Goal: Task Accomplishment & Management: Complete application form

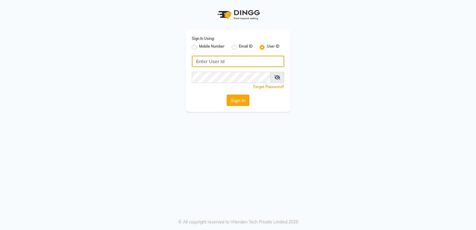
type input "elegancesalon"
click at [242, 99] on button "Sign In" at bounding box center [238, 100] width 23 height 11
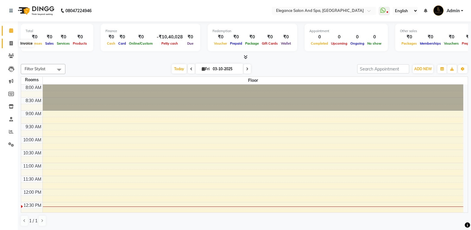
click at [10, 43] on icon at bounding box center [11, 43] width 3 height 4
select select "5270"
select select "service"
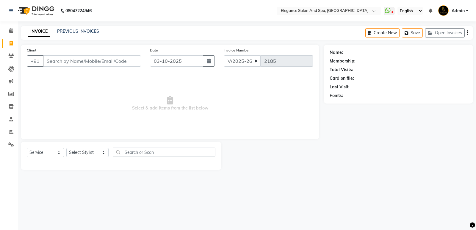
click at [66, 61] on input "Client" at bounding box center [92, 60] width 98 height 11
type input "9326098859"
click at [120, 61] on span "Add Client" at bounding box center [125, 61] width 23 height 6
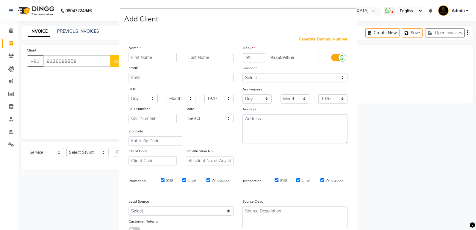
click at [133, 59] on input "text" at bounding box center [152, 57] width 48 height 9
type input "pari"
drag, startPoint x: 254, startPoint y: 75, endPoint x: 257, endPoint y: 81, distance: 7.0
click at [254, 75] on select "Select [DEMOGRAPHIC_DATA] [DEMOGRAPHIC_DATA] Other Prefer Not To Say" at bounding box center [294, 77] width 105 height 9
select select "[DEMOGRAPHIC_DATA]"
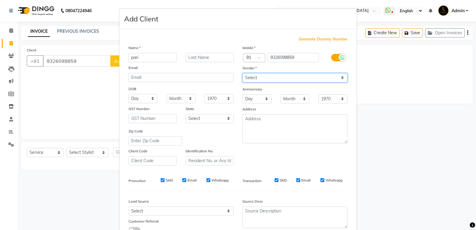
click at [242, 73] on select "Select [DEMOGRAPHIC_DATA] [DEMOGRAPHIC_DATA] Other Prefer Not To Say" at bounding box center [294, 77] width 105 height 9
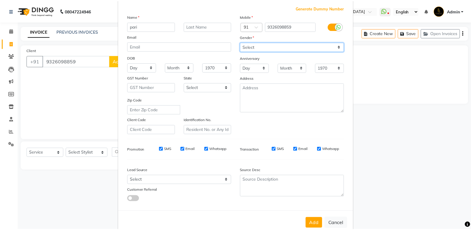
scroll to position [45, 0]
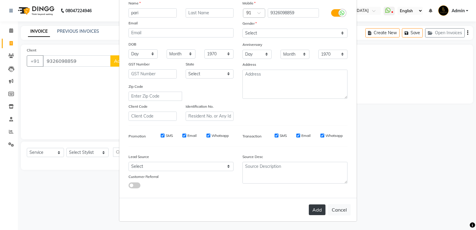
click at [312, 210] on button "Add" at bounding box center [317, 209] width 17 height 11
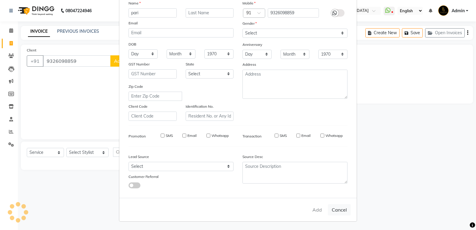
select select
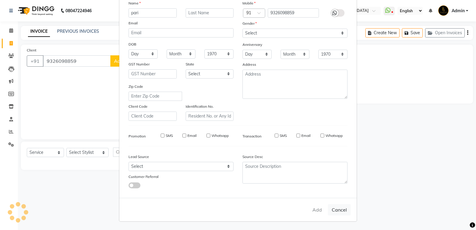
select select
checkbox input "false"
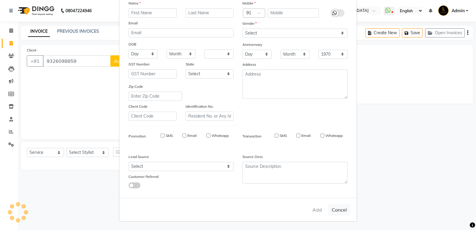
checkbox input "false"
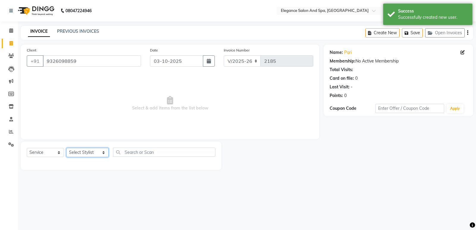
click at [90, 156] on select "Select Stylist [PERSON_NAME] [MEDICAL_DATA][PERSON_NAME] [PERSON_NAME] [PERSON_…" at bounding box center [87, 152] width 42 height 9
select select "89067"
click at [66, 148] on select "Select Stylist [PERSON_NAME] [MEDICAL_DATA][PERSON_NAME] [PERSON_NAME] [PERSON_…" at bounding box center [87, 152] width 42 height 9
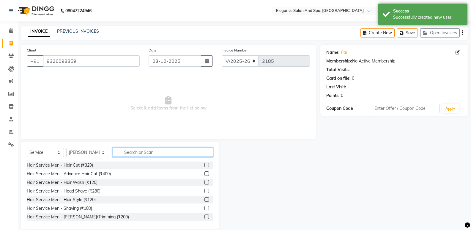
click at [131, 153] on input "text" at bounding box center [163, 152] width 101 height 9
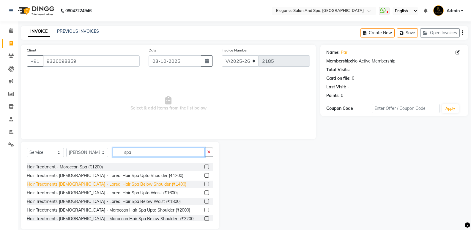
scroll to position [30, 0]
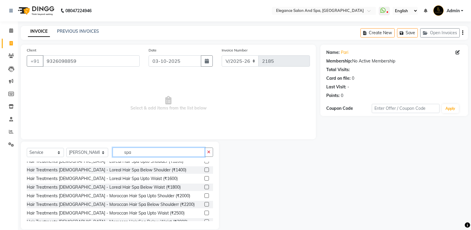
type input "spa"
click at [205, 196] on label at bounding box center [207, 195] width 4 height 4
click at [205, 196] on input "checkbox" at bounding box center [207, 196] width 4 height 4
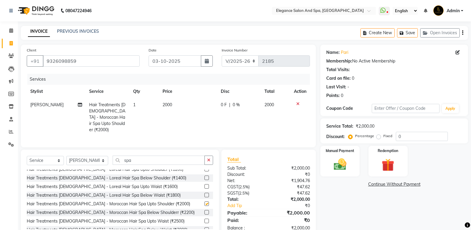
checkbox input "false"
click at [144, 158] on input "spa" at bounding box center [159, 160] width 92 height 9
click at [171, 103] on span "2000" at bounding box center [168, 104] width 10 height 5
select select "89067"
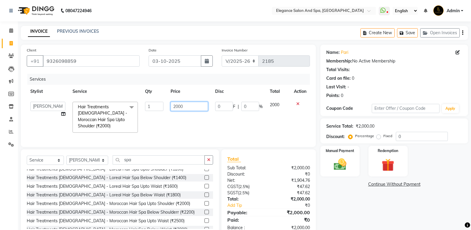
click at [186, 108] on input "2000" at bounding box center [189, 106] width 37 height 9
type input "2"
type input "1925"
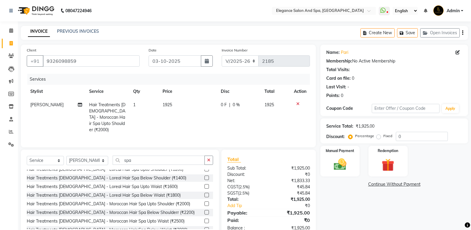
click at [273, 104] on span "1925" at bounding box center [270, 104] width 10 height 5
select select "89067"
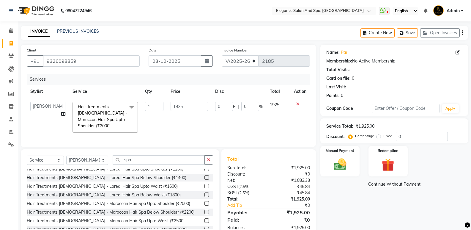
click at [273, 104] on span "1925" at bounding box center [275, 104] width 10 height 5
click at [281, 105] on td "1925" at bounding box center [278, 117] width 24 height 38
click at [334, 150] on label "Manual Payment" at bounding box center [340, 151] width 30 height 6
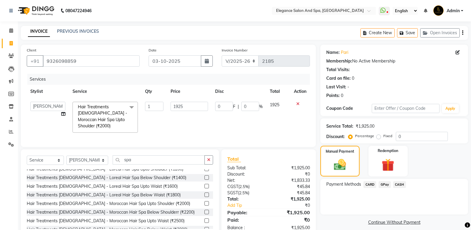
click at [384, 183] on span "GPay" at bounding box center [385, 184] width 12 height 7
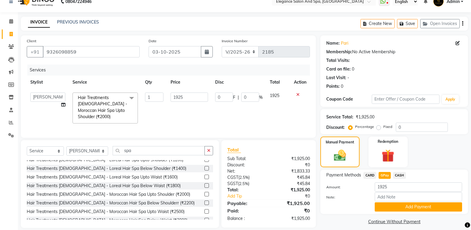
scroll to position [14, 0]
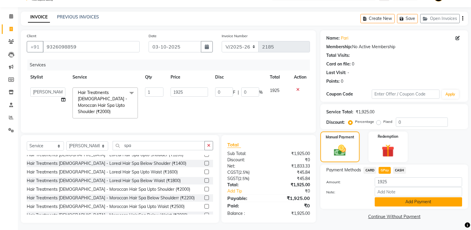
click at [412, 204] on button "Add Payment" at bounding box center [418, 201] width 87 height 9
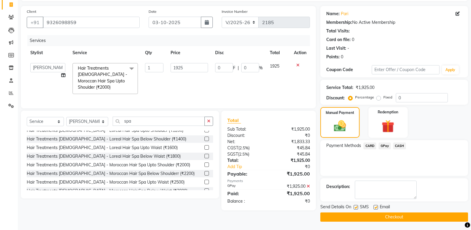
scroll to position [39, 0]
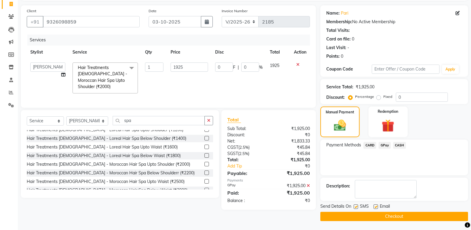
click at [406, 216] on button "Checkout" at bounding box center [395, 216] width 148 height 9
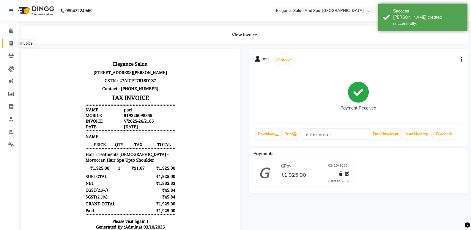
click at [11, 44] on icon at bounding box center [11, 43] width 3 height 4
select select "service"
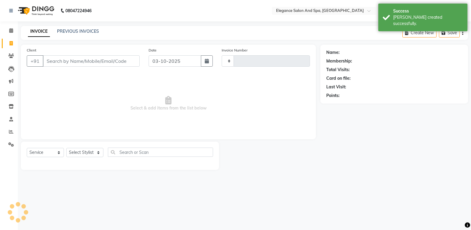
type input "2186"
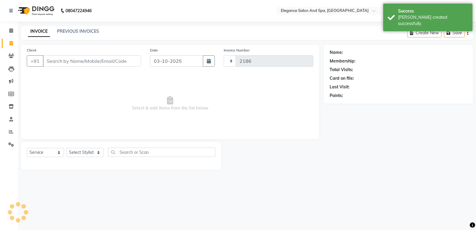
select select "5270"
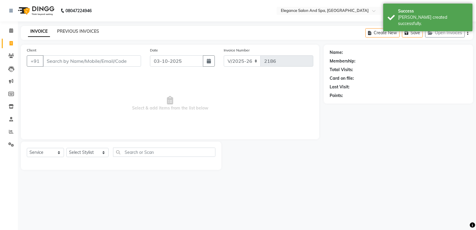
click at [74, 30] on link "PREVIOUS INVOICES" at bounding box center [78, 31] width 42 height 5
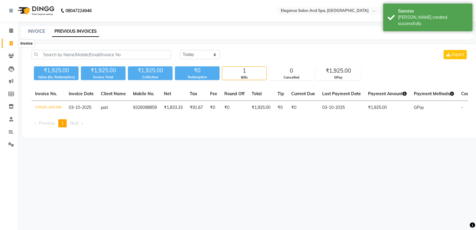
click at [10, 43] on icon at bounding box center [11, 43] width 3 height 4
select select "service"
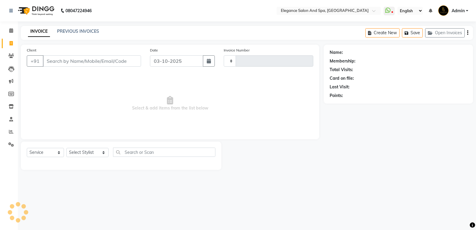
click at [69, 59] on input "Client" at bounding box center [92, 60] width 98 height 11
type input "2186"
select select "5270"
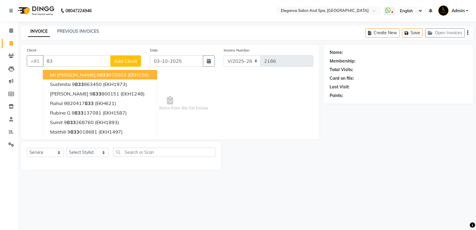
type input "8"
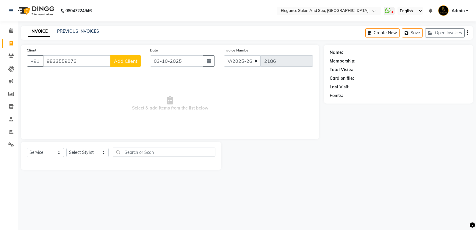
type input "9833559076"
click at [128, 62] on span "Add Client" at bounding box center [125, 61] width 23 height 6
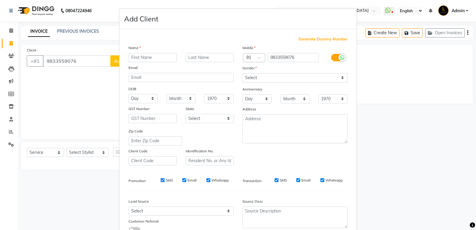
click at [134, 60] on input "text" at bounding box center [152, 57] width 48 height 9
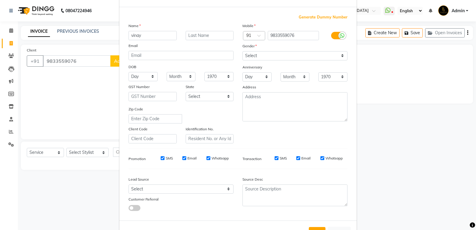
scroll to position [15, 0]
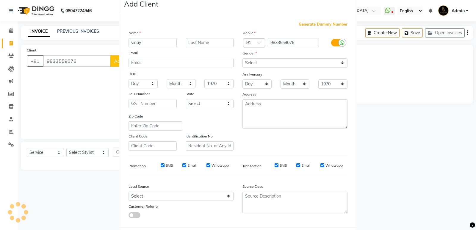
type input "vinay"
click at [250, 64] on select "Select [DEMOGRAPHIC_DATA] [DEMOGRAPHIC_DATA] Other Prefer Not To Say" at bounding box center [294, 62] width 105 height 9
select select "[DEMOGRAPHIC_DATA]"
click at [242, 58] on select "Select [DEMOGRAPHIC_DATA] [DEMOGRAPHIC_DATA] Other Prefer Not To Say" at bounding box center [294, 62] width 105 height 9
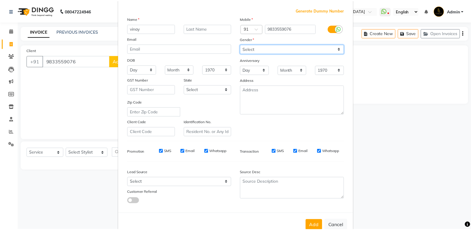
scroll to position [45, 0]
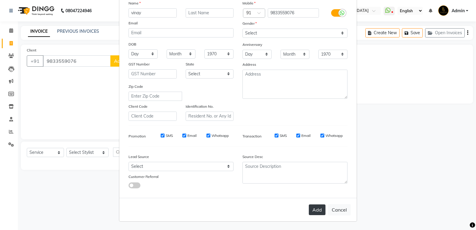
click at [313, 208] on button "Add" at bounding box center [317, 209] width 17 height 11
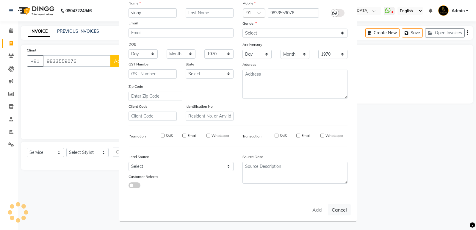
select select
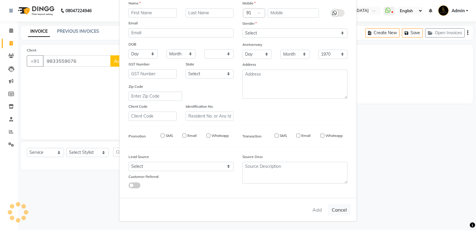
select select
checkbox input "false"
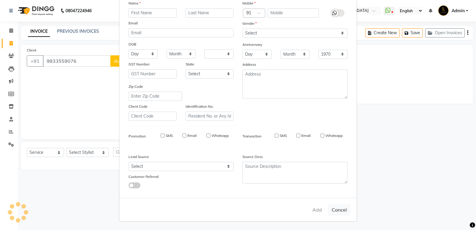
checkbox input "false"
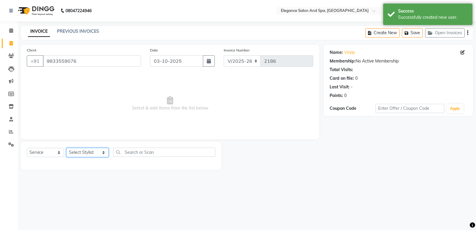
click at [85, 153] on select "Select Stylist [PERSON_NAME] [MEDICAL_DATA][PERSON_NAME] [PERSON_NAME] [PERSON_…" at bounding box center [87, 152] width 42 height 9
select select "88989"
click at [66, 148] on select "Select Stylist [PERSON_NAME] [MEDICAL_DATA][PERSON_NAME] [PERSON_NAME] [PERSON_…" at bounding box center [87, 152] width 42 height 9
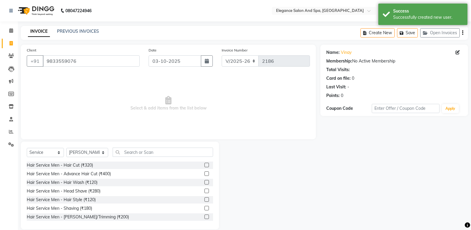
click at [205, 164] on label at bounding box center [207, 165] width 4 height 4
click at [205, 164] on input "checkbox" at bounding box center [207, 165] width 4 height 4
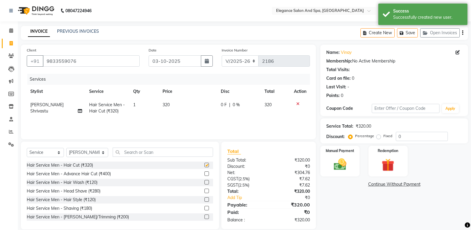
checkbox input "false"
click at [352, 160] on div "Manual Payment" at bounding box center [340, 161] width 41 height 32
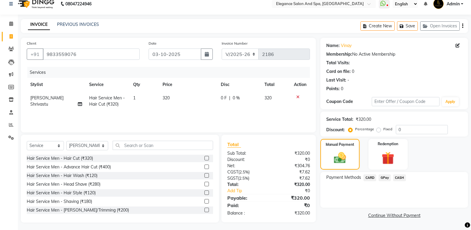
scroll to position [8, 0]
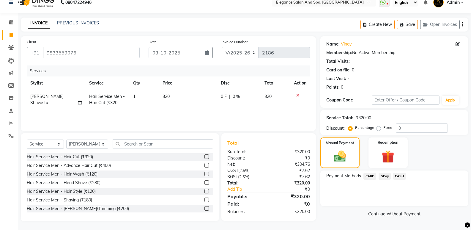
click at [385, 175] on span "GPay" at bounding box center [385, 176] width 12 height 7
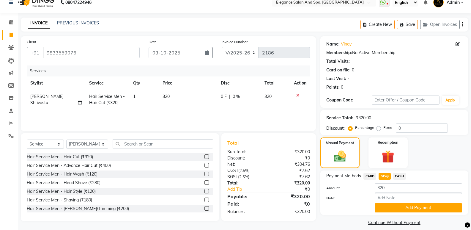
click at [397, 205] on button "Add Payment" at bounding box center [418, 207] width 87 height 9
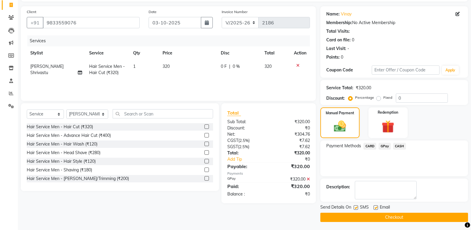
scroll to position [39, 0]
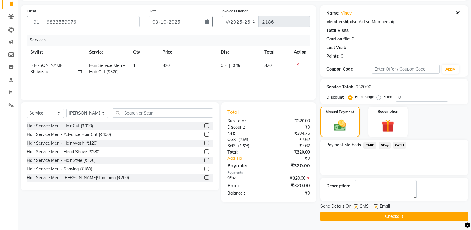
click at [388, 215] on button "Checkout" at bounding box center [395, 216] width 148 height 9
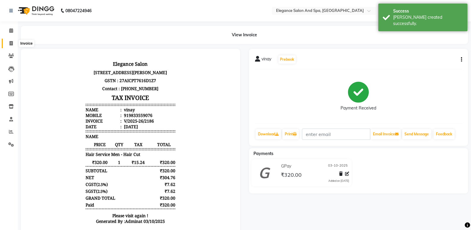
click at [10, 42] on icon at bounding box center [11, 43] width 3 height 4
select select "5270"
select select "service"
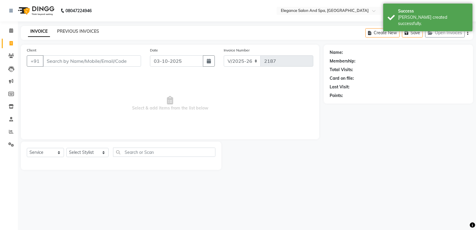
click at [83, 30] on link "PREVIOUS INVOICES" at bounding box center [78, 31] width 42 height 5
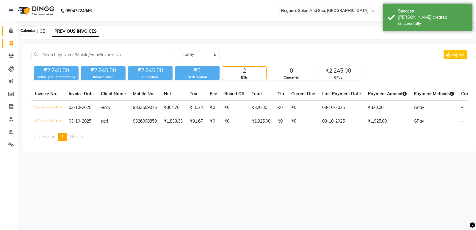
click at [11, 31] on icon at bounding box center [11, 30] width 4 height 4
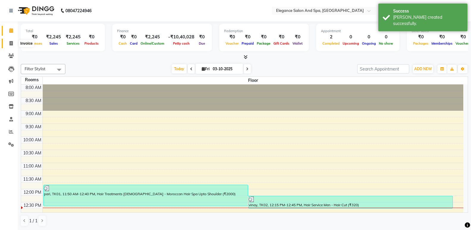
click at [11, 42] on icon at bounding box center [11, 43] width 3 height 4
select select "5270"
select select "service"
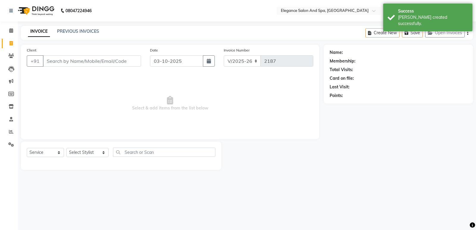
click at [68, 58] on input "Client" at bounding box center [92, 60] width 98 height 11
